Goal: Check status

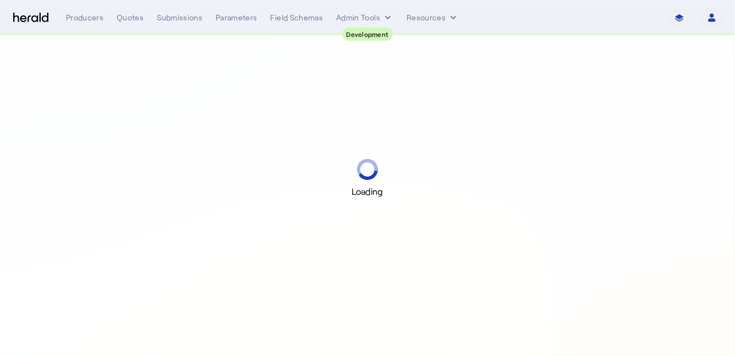
select select "pfm_2v8p_herald_api"
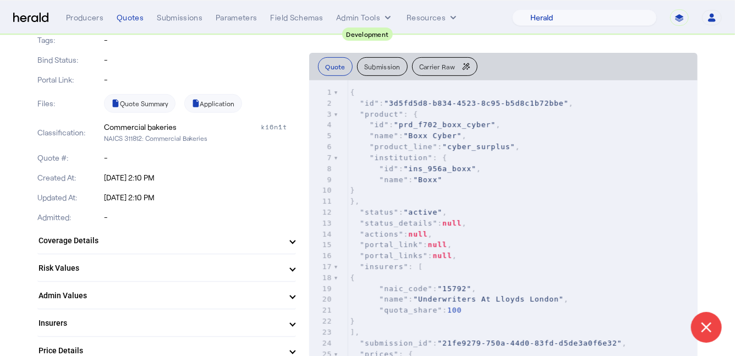
scroll to position [257, 0]
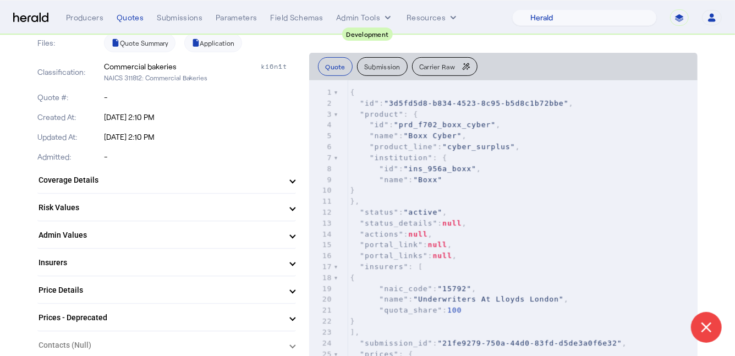
drag, startPoint x: 113, startPoint y: 94, endPoint x: 85, endPoint y: 94, distance: 28.1
click at [89, 94] on div "Quote #: -" at bounding box center [166, 97] width 259 height 20
click at [107, 100] on p "-" at bounding box center [200, 97] width 193 height 11
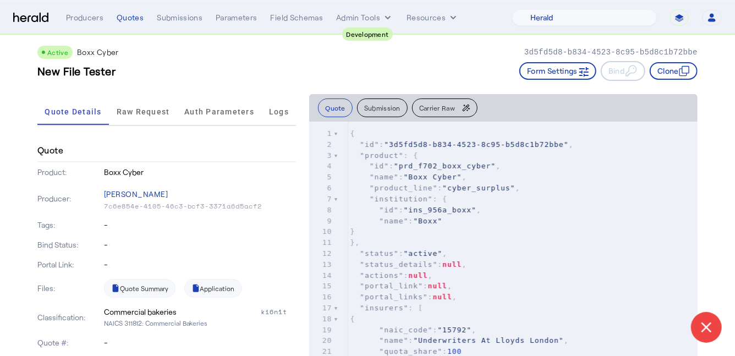
scroll to position [0, 0]
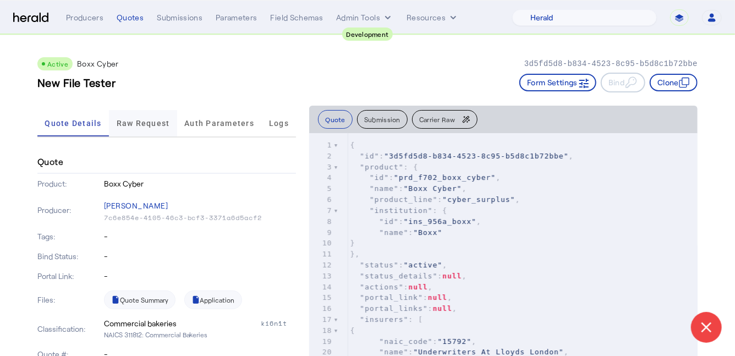
click at [144, 121] on span "Raw Request" at bounding box center [143, 123] width 53 height 8
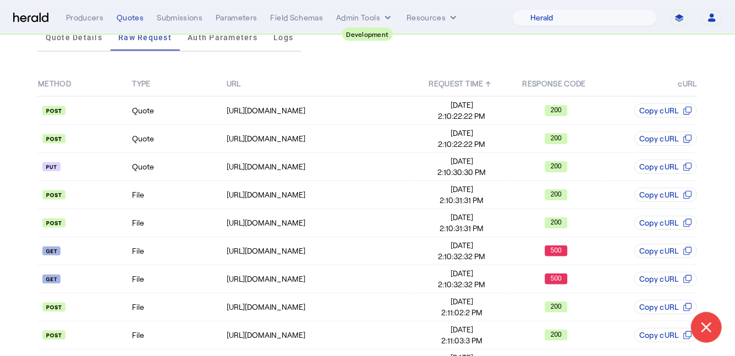
scroll to position [87, 0]
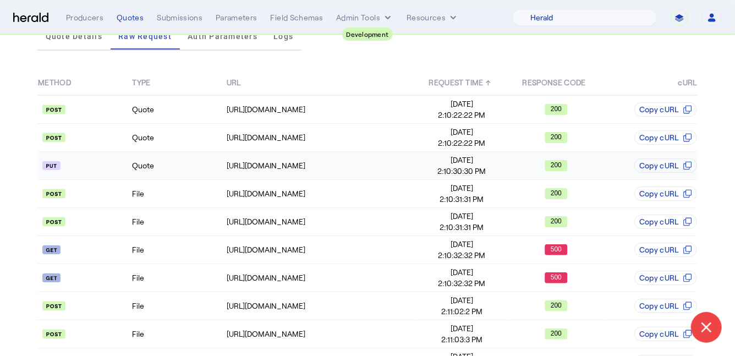
click at [186, 152] on td "Quote" at bounding box center [178, 166] width 94 height 28
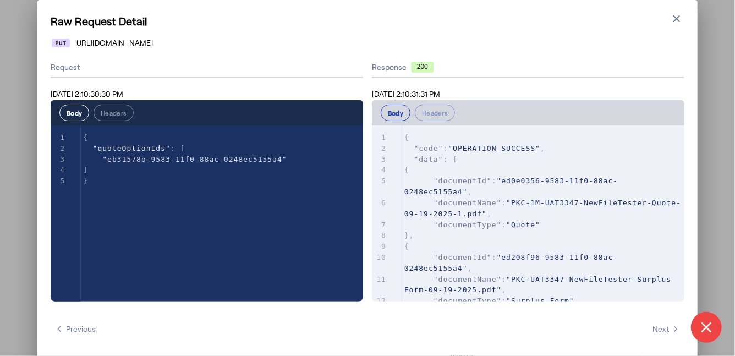
scroll to position [0, 0]
click at [678, 20] on icon "button" at bounding box center [676, 18] width 7 height 7
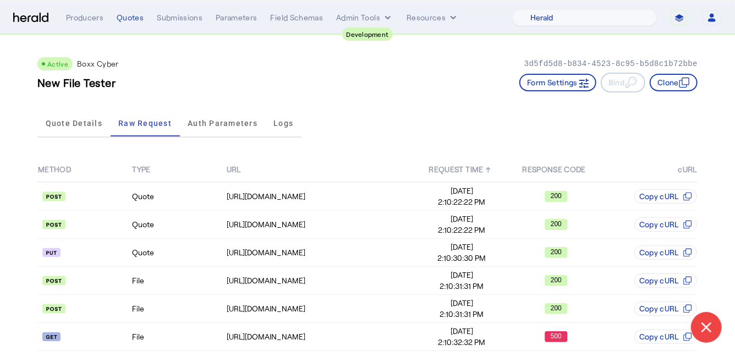
scroll to position [87, 0]
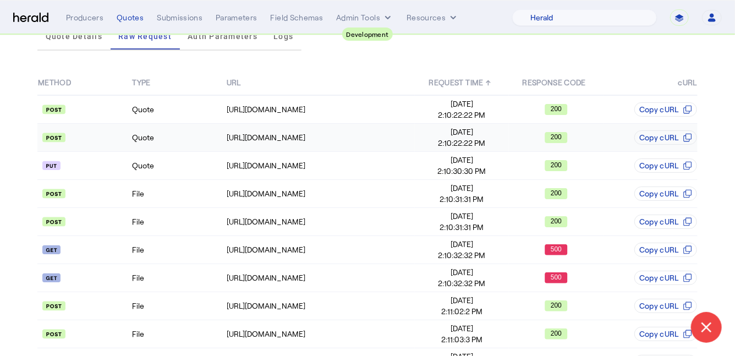
click at [168, 140] on td "Quote" at bounding box center [178, 138] width 94 height 28
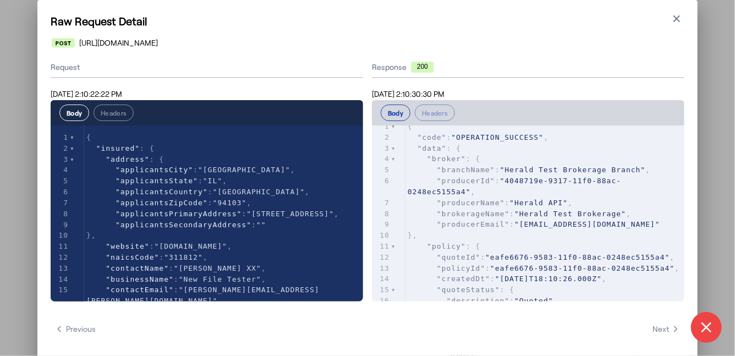
scroll to position [0, 0]
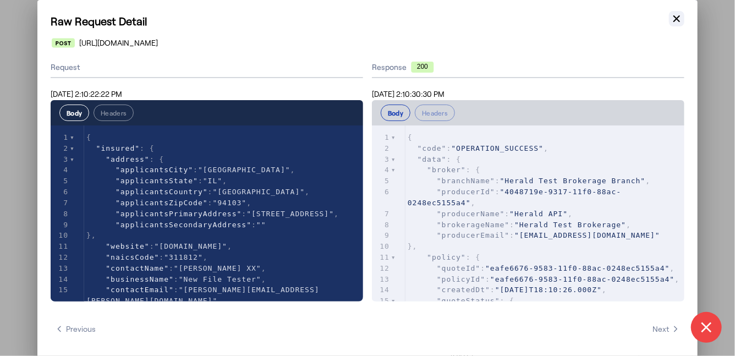
click at [682, 17] on button "Close modal" at bounding box center [676, 18] width 15 height 15
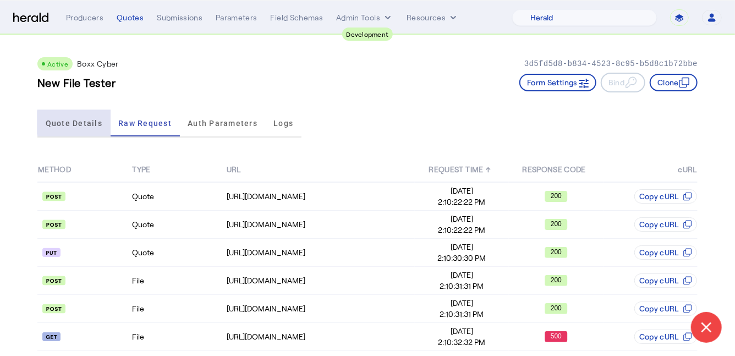
click at [91, 122] on span "Quote Details" at bounding box center [74, 123] width 57 height 8
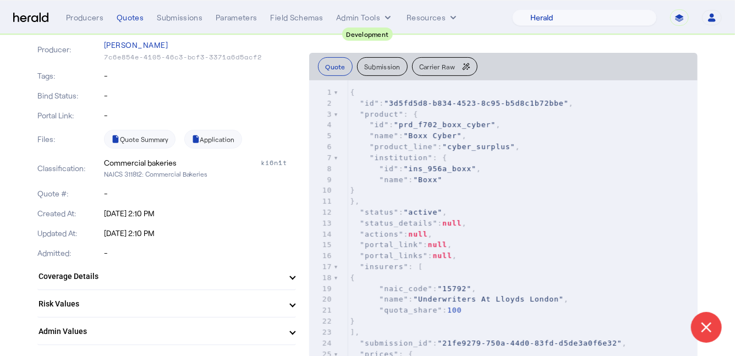
scroll to position [160, 0]
